Goal: Unclear

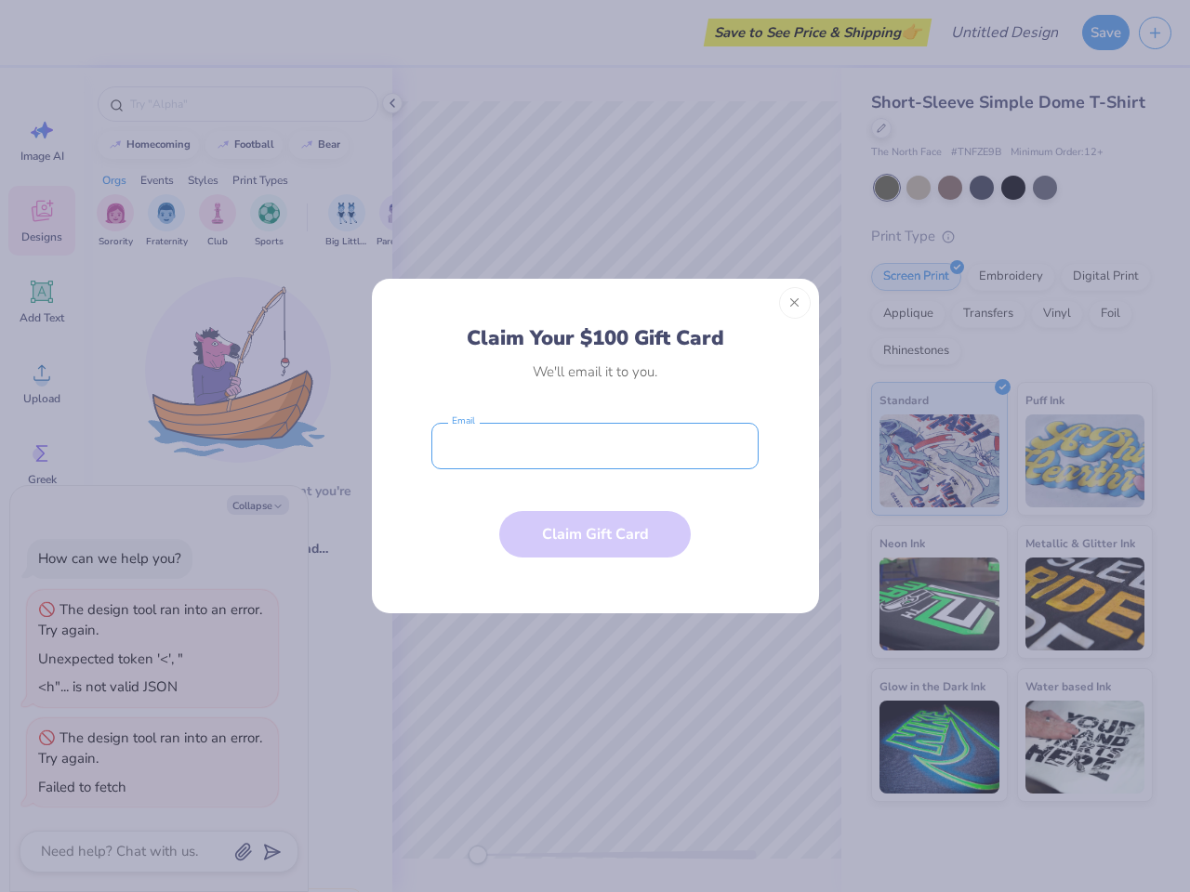
type textarea "x"
click at [595, 446] on input "email" at bounding box center [594, 446] width 327 height 46
click at [795, 303] on button "Close" at bounding box center [795, 303] width 32 height 32
